Goal: Task Accomplishment & Management: Manage account settings

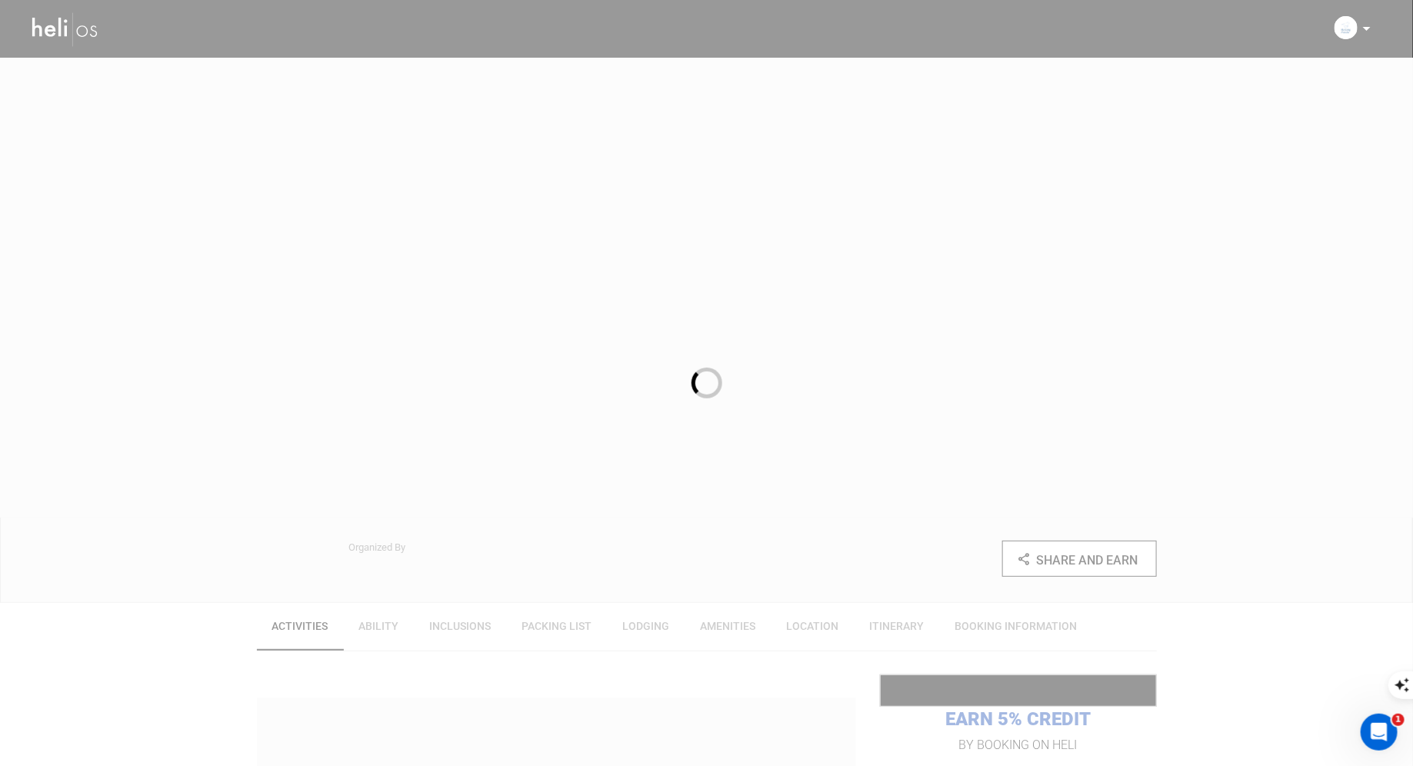
click at [1284, 44] on div at bounding box center [706, 383] width 1413 height 766
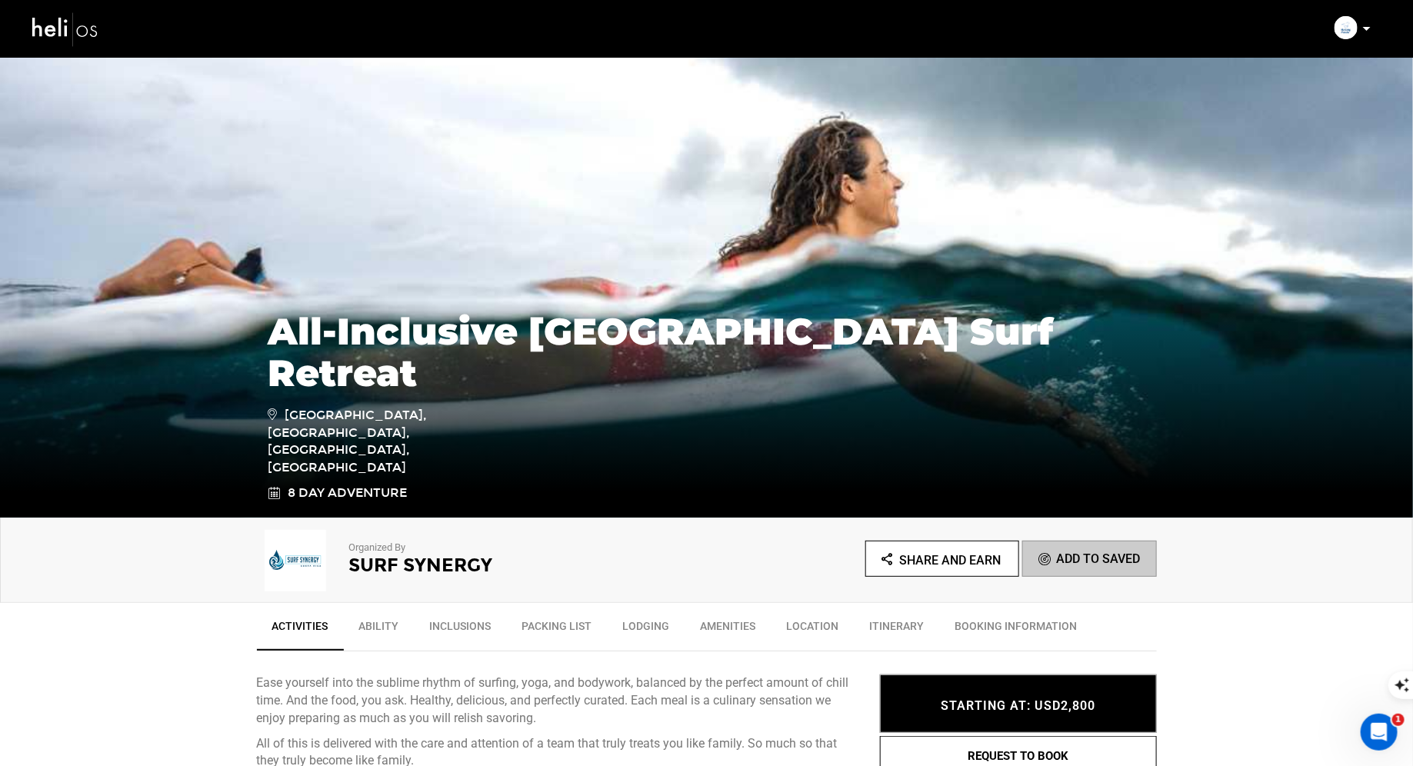
click at [1367, 30] on icon at bounding box center [1367, 29] width 8 height 4
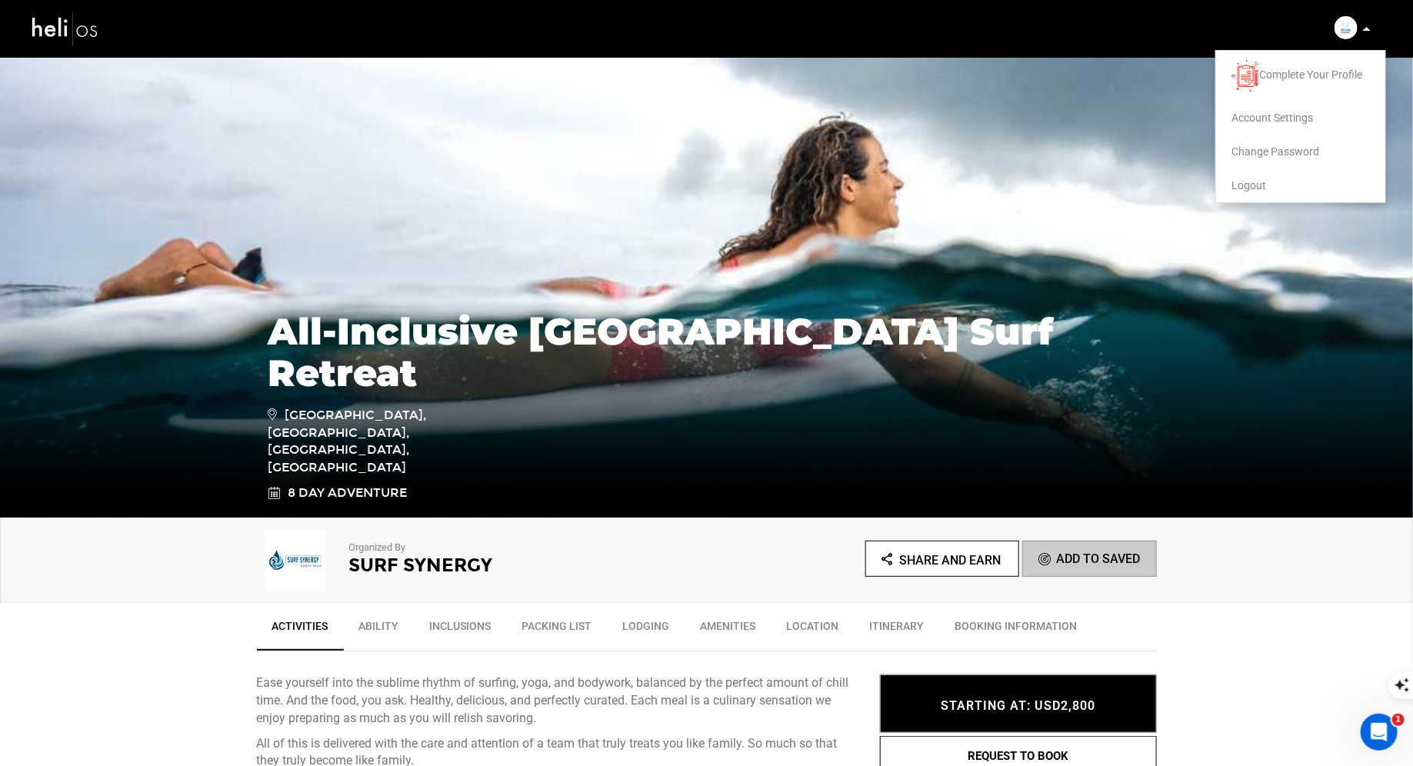
click at [1239, 179] on span "Logout" at bounding box center [1249, 185] width 35 height 12
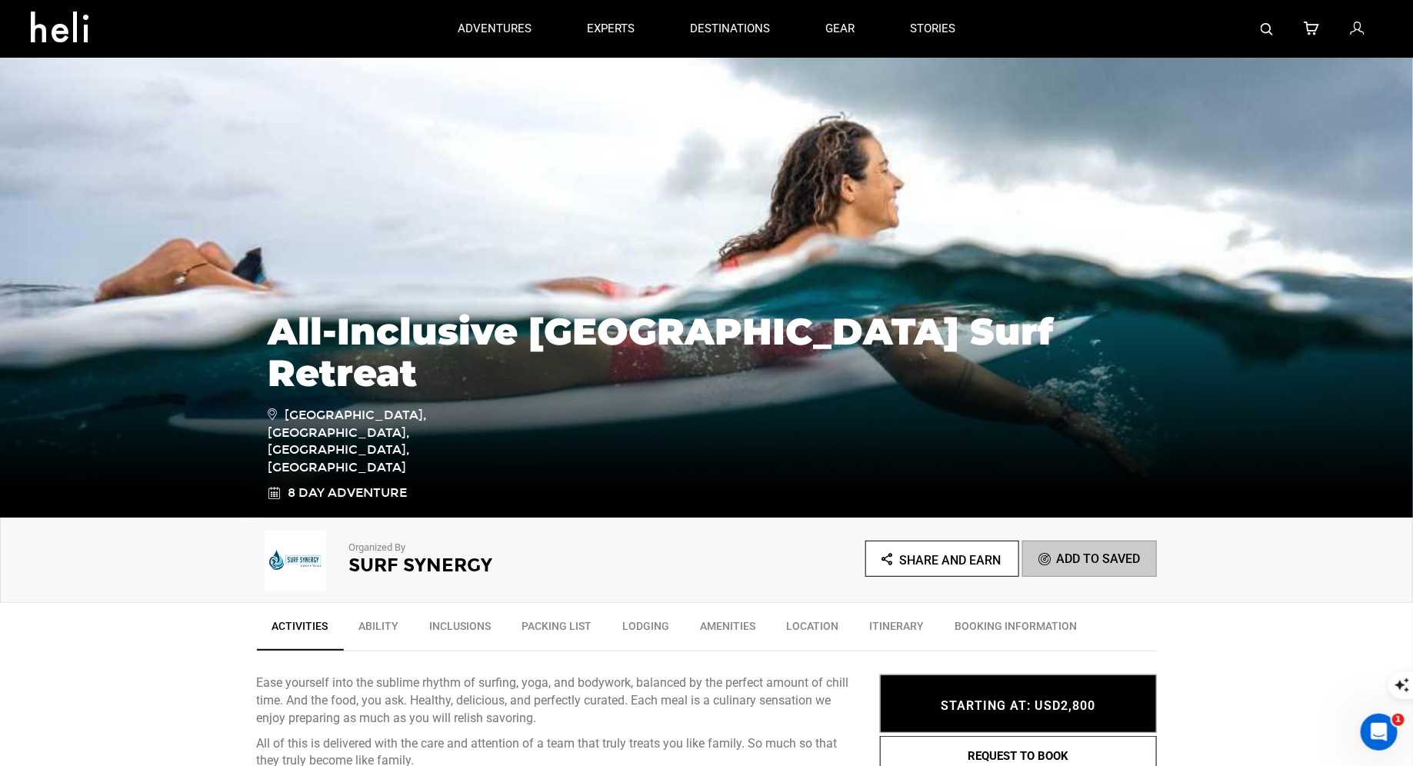
click at [1356, 30] on icon at bounding box center [1357, 29] width 14 height 20
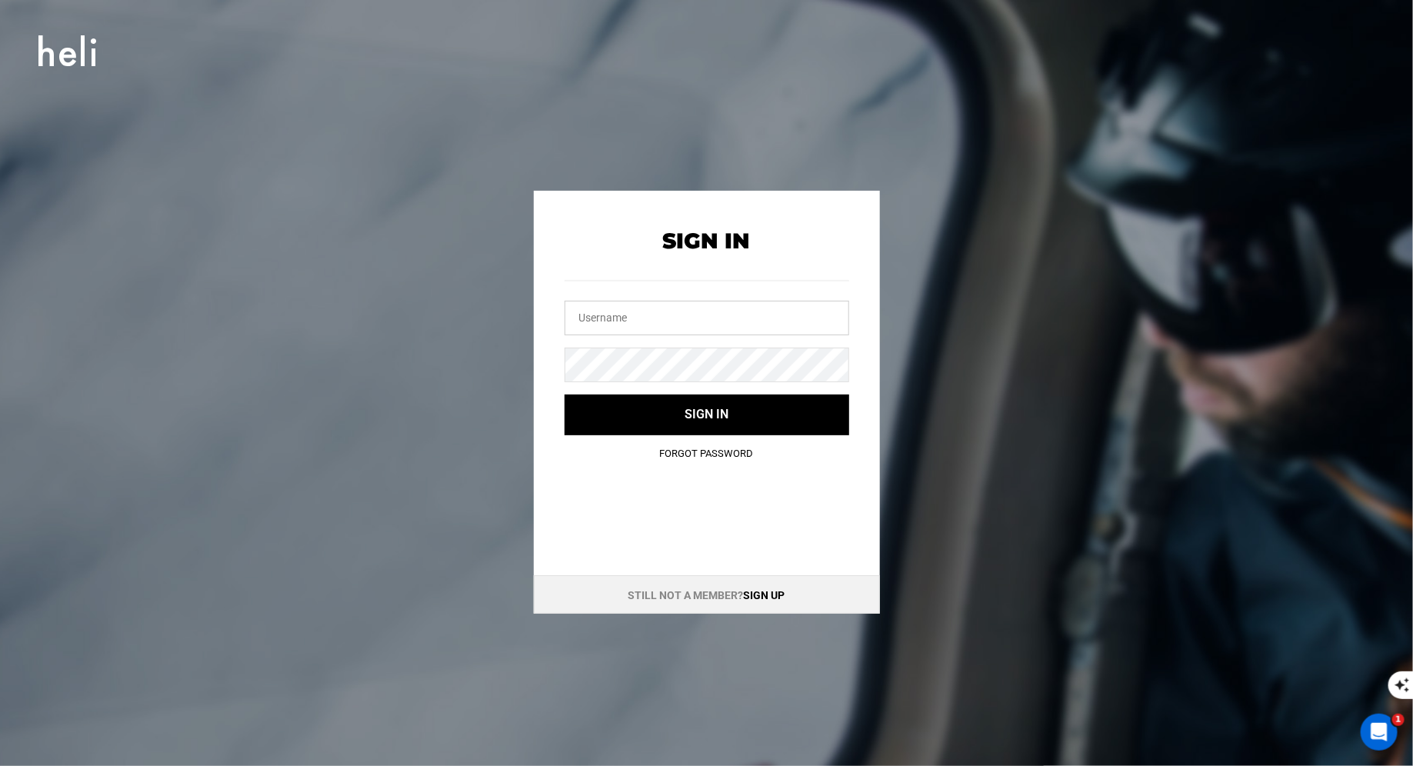
type input "[EMAIL_ADDRESS][DOMAIN_NAME]"
drag, startPoint x: 666, startPoint y: 325, endPoint x: 503, endPoint y: 324, distance: 163.1
click at [505, 324] on div "Sign In shaka@heli.life Sign in Forgot Password Still not a member? Sign up" at bounding box center [707, 402] width 692 height 423
drag, startPoint x: 656, startPoint y: 319, endPoint x: 541, endPoint y: 303, distance: 115.7
click at [543, 304] on div "Sign In shaka@heli.life Sign in Forgot Password" at bounding box center [707, 333] width 346 height 285
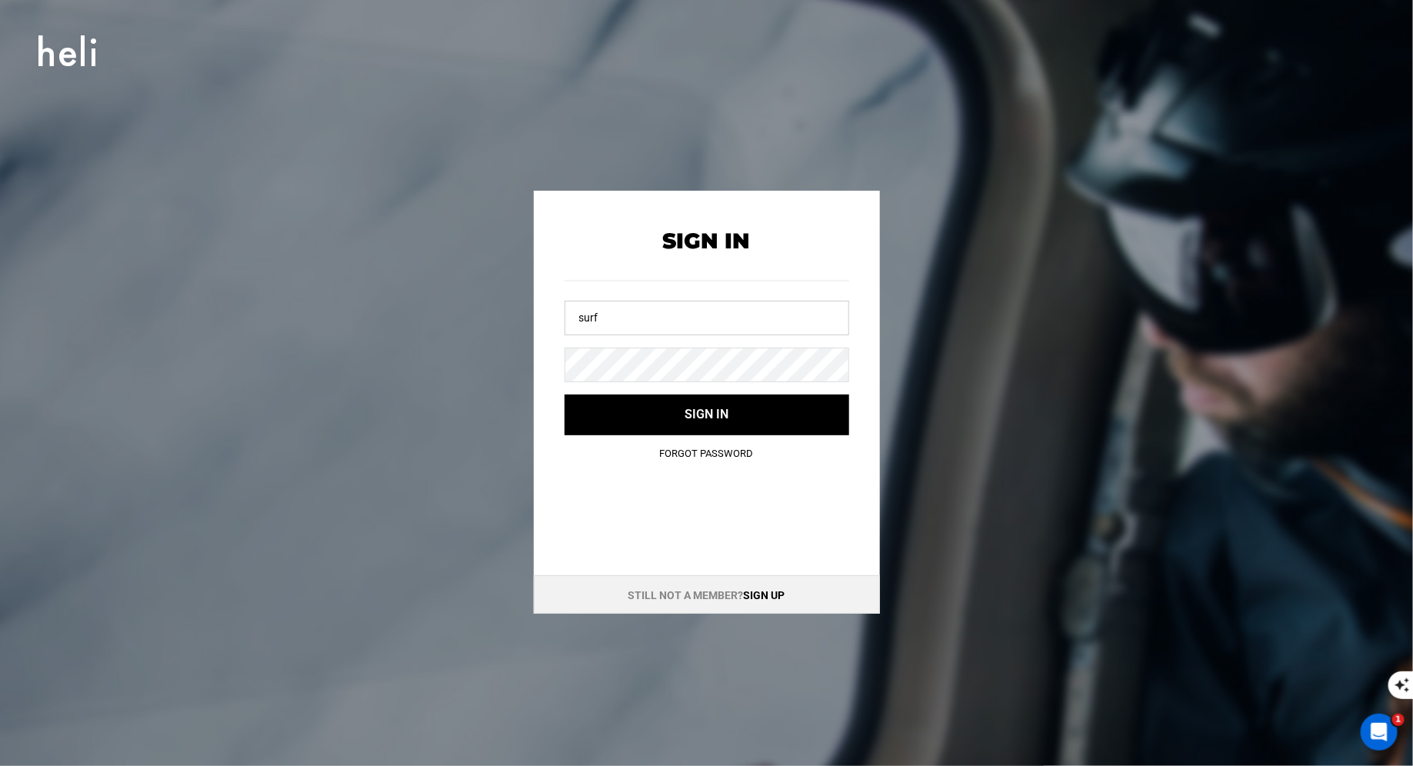
type input "surfsynergy@yopmail.com"
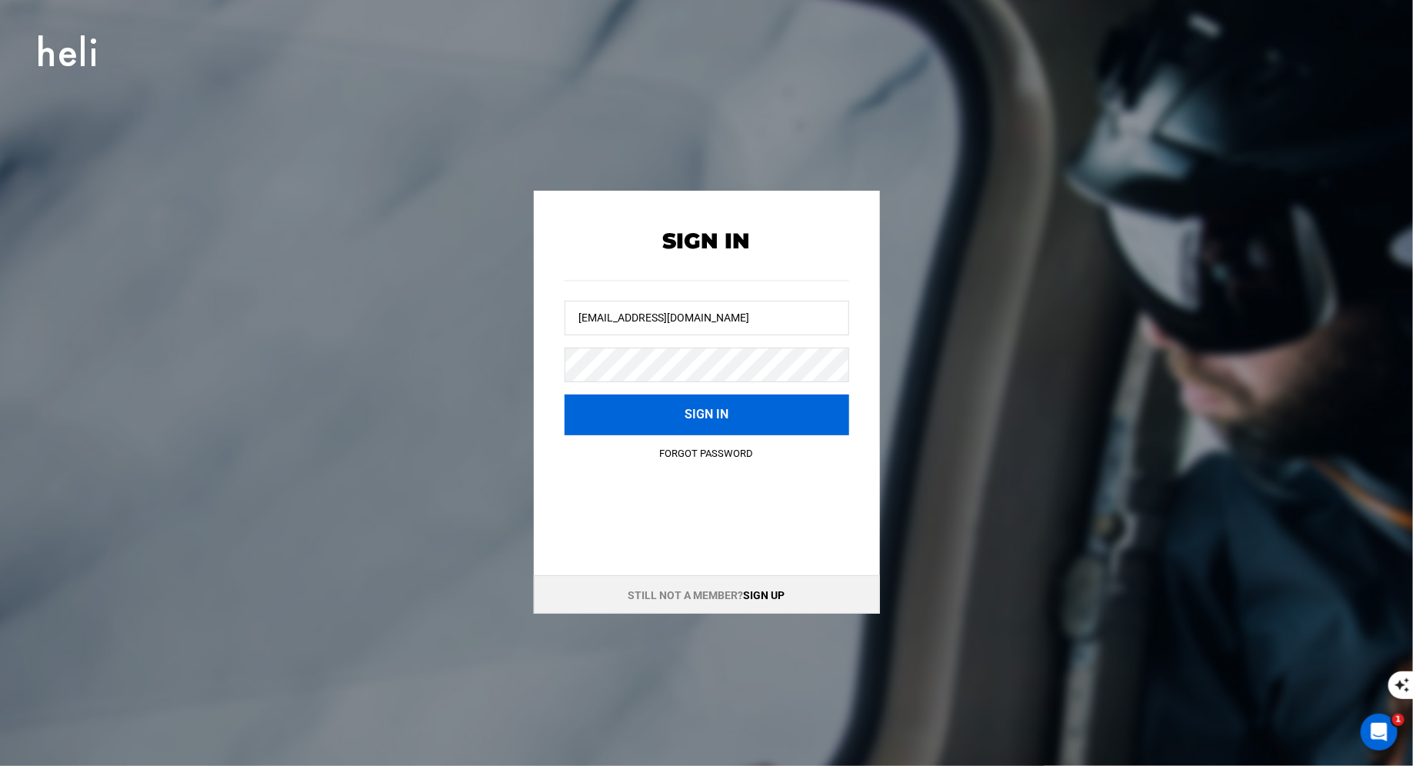
click at [669, 411] on button "Sign in" at bounding box center [707, 415] width 285 height 41
